Goal: Find specific page/section: Find specific page/section

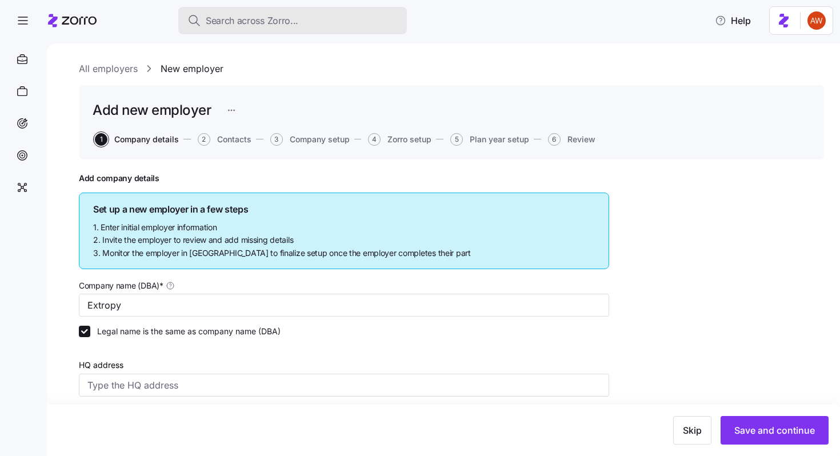
click at [229, 20] on span "Search across Zorro..." at bounding box center [252, 21] width 93 height 14
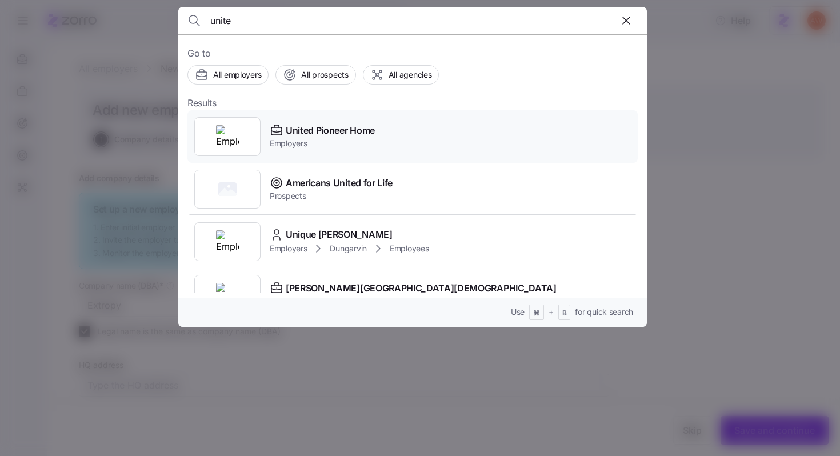
type input "unite"
click at [342, 142] on span "Employers" at bounding box center [322, 143] width 105 height 11
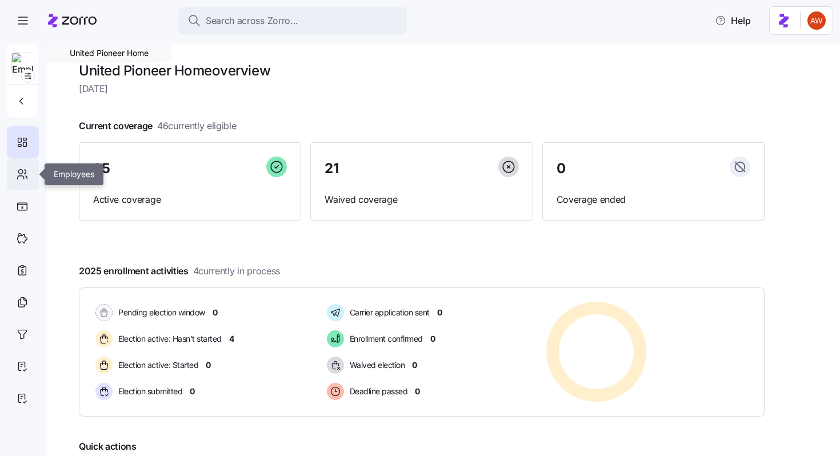
click at [22, 174] on icon at bounding box center [22, 174] width 13 height 14
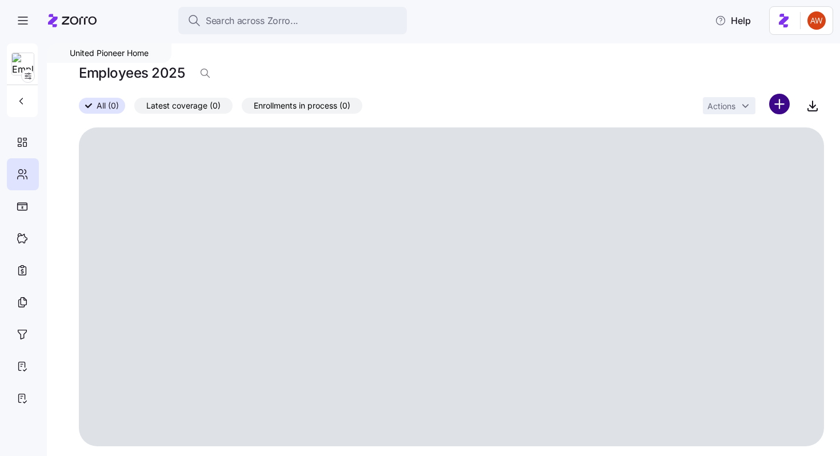
click at [777, 99] on html "Search across Zorro... Help United Pioneer Home Employees 2025 All (0) Latest c…" at bounding box center [420, 224] width 840 height 449
click at [742, 127] on div "Upload roster" at bounding box center [731, 135] width 109 height 18
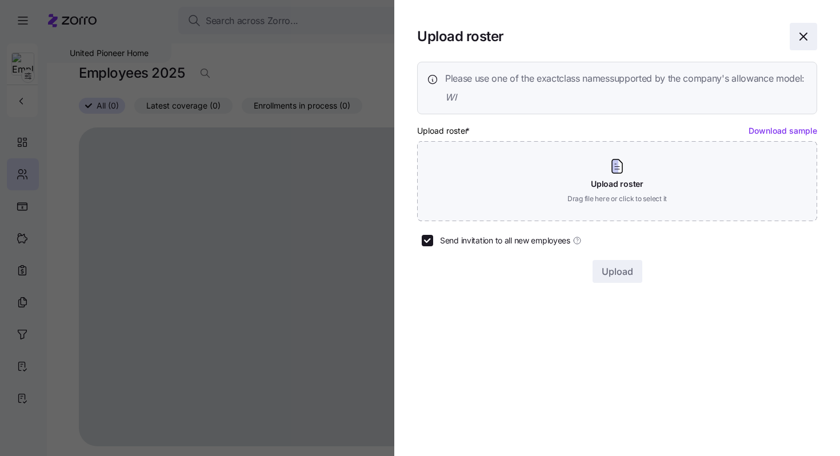
click at [809, 32] on icon "button" at bounding box center [803, 37] width 14 height 14
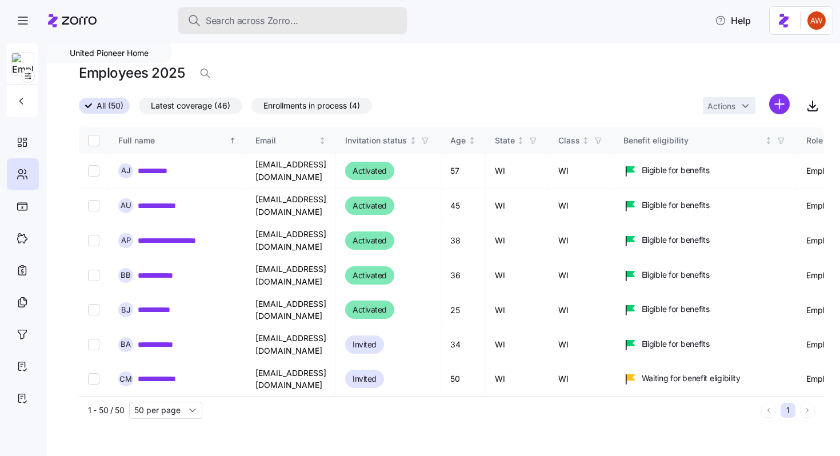
click at [240, 20] on span "Search across Zorro..." at bounding box center [252, 21] width 93 height 14
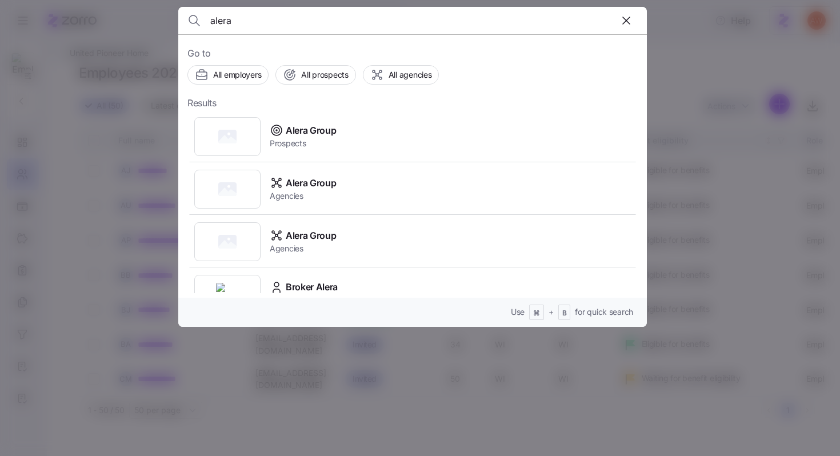
drag, startPoint x: 245, startPoint y: 17, endPoint x: 205, endPoint y: 15, distance: 40.1
click at [206, 15] on div "alera" at bounding box center [412, 20] width 450 height 27
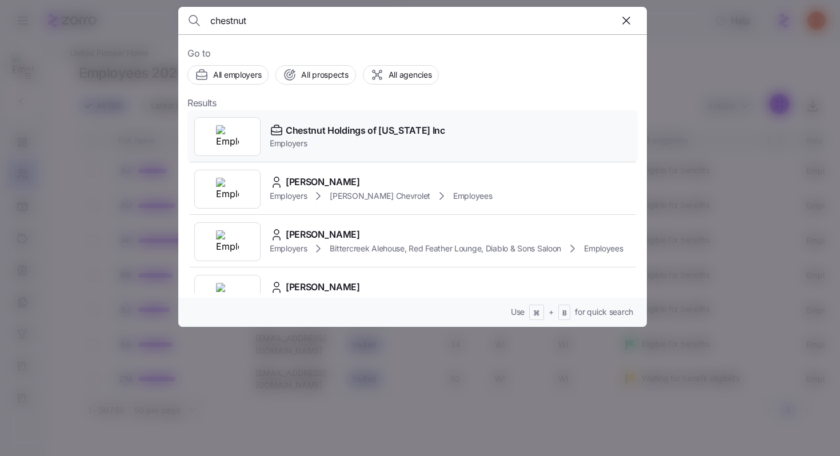
type input "chestnut"
click at [295, 135] on span "Chestnut Holdings of New York Inc" at bounding box center [365, 130] width 159 height 14
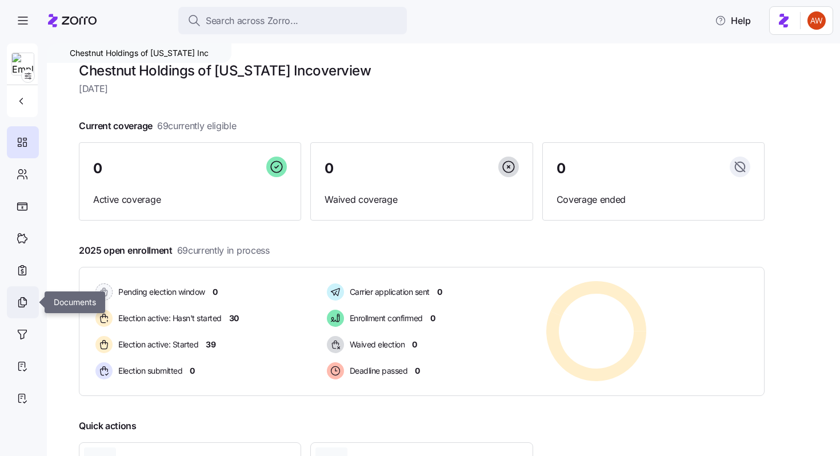
click at [26, 298] on icon at bounding box center [22, 302] width 13 height 14
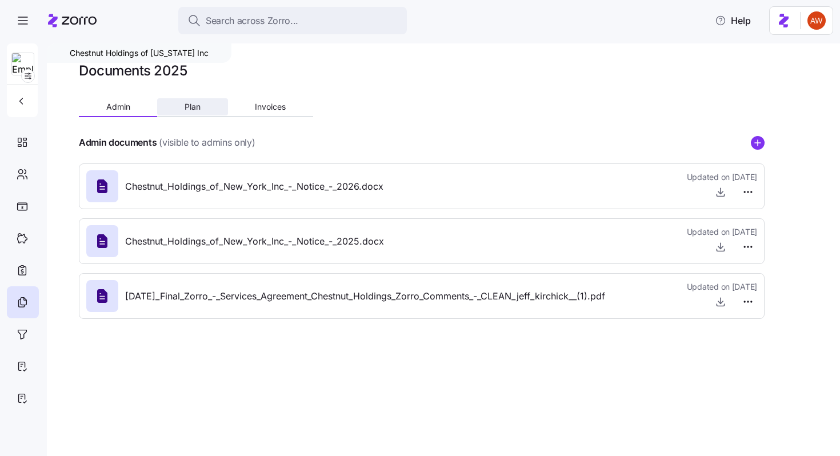
click at [201, 111] on button "Plan" at bounding box center [192, 106] width 70 height 17
